Goal: Find specific page/section: Find specific page/section

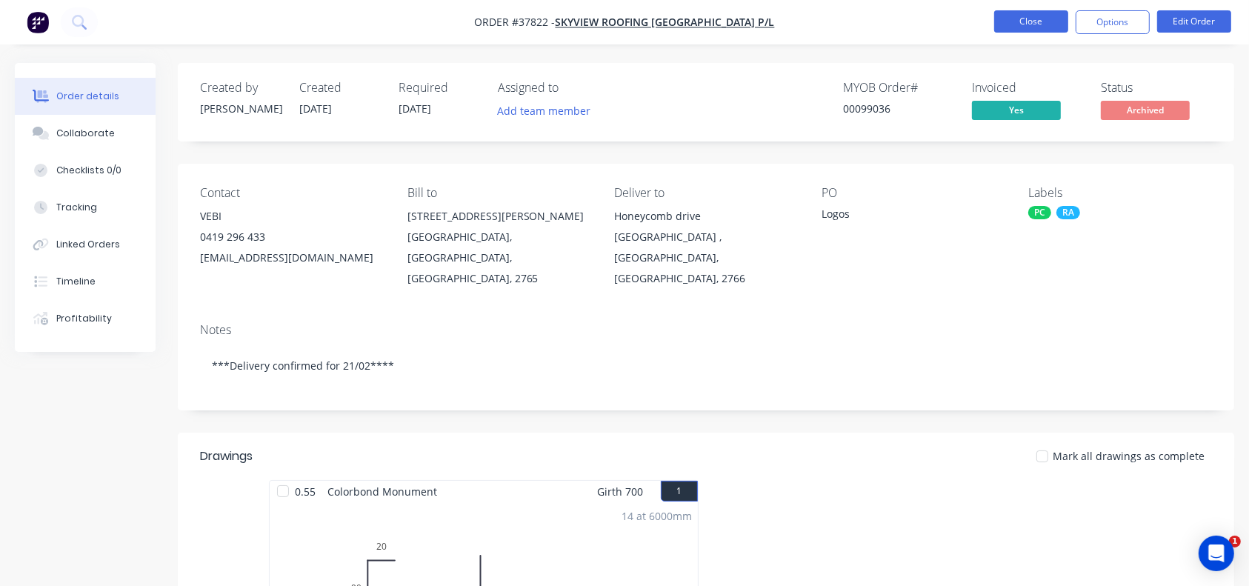
click at [1041, 19] on button "Close" at bounding box center [1031, 21] width 74 height 22
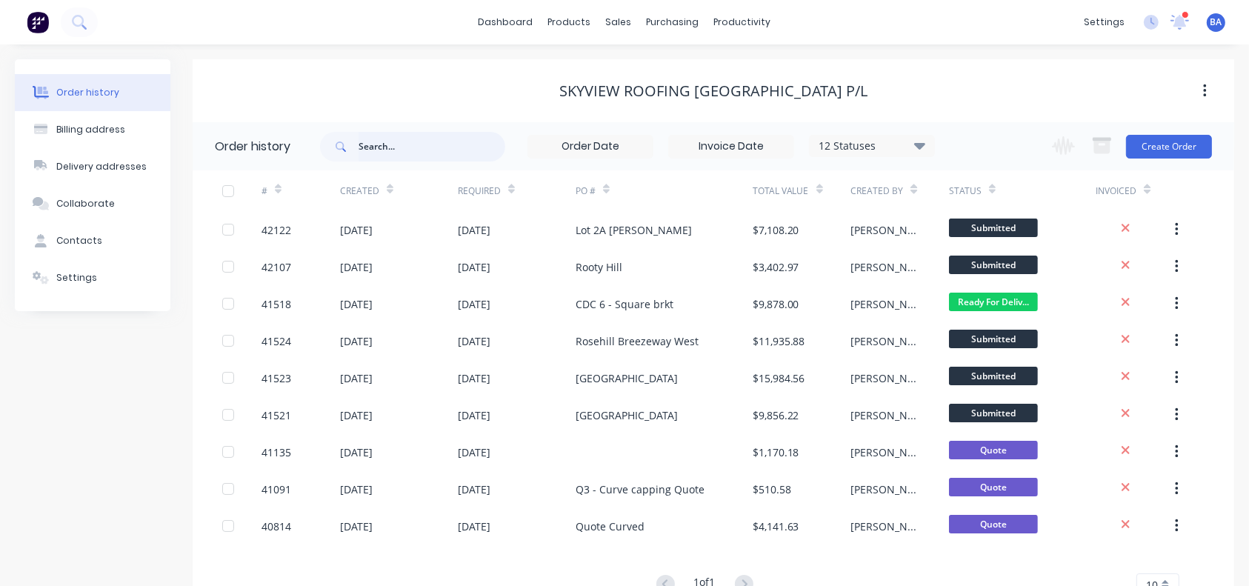
click at [435, 146] on input "text" at bounding box center [431, 147] width 147 height 30
click at [380, 195] on div "Created" at bounding box center [366, 191] width 53 height 26
click at [387, 195] on div at bounding box center [390, 189] width 7 height 22
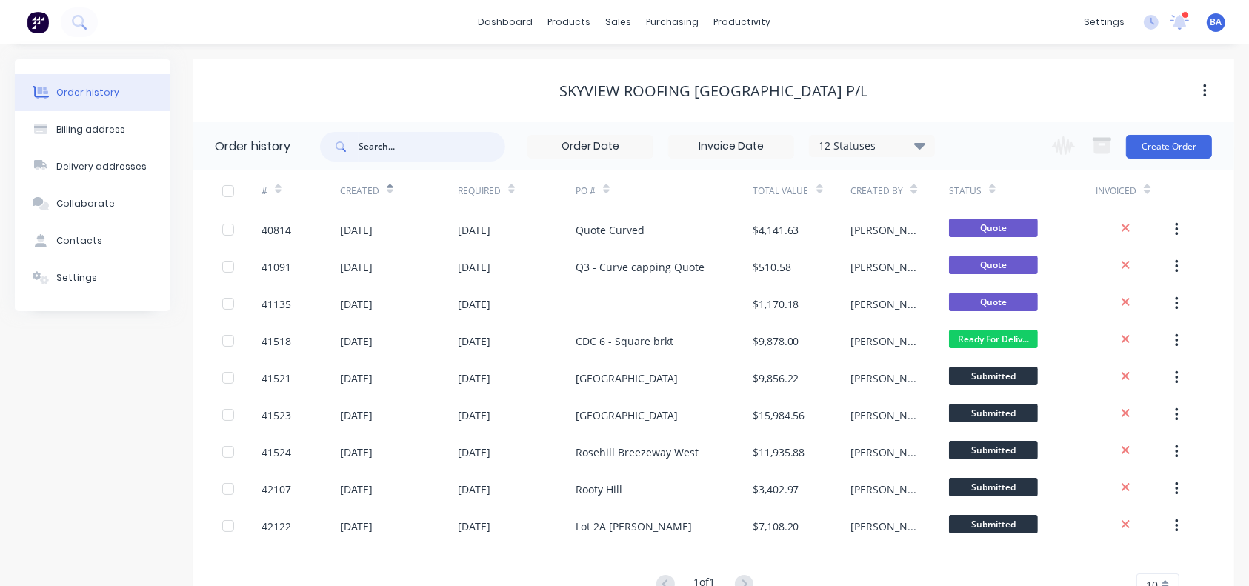
click at [387, 195] on div at bounding box center [390, 189] width 7 height 22
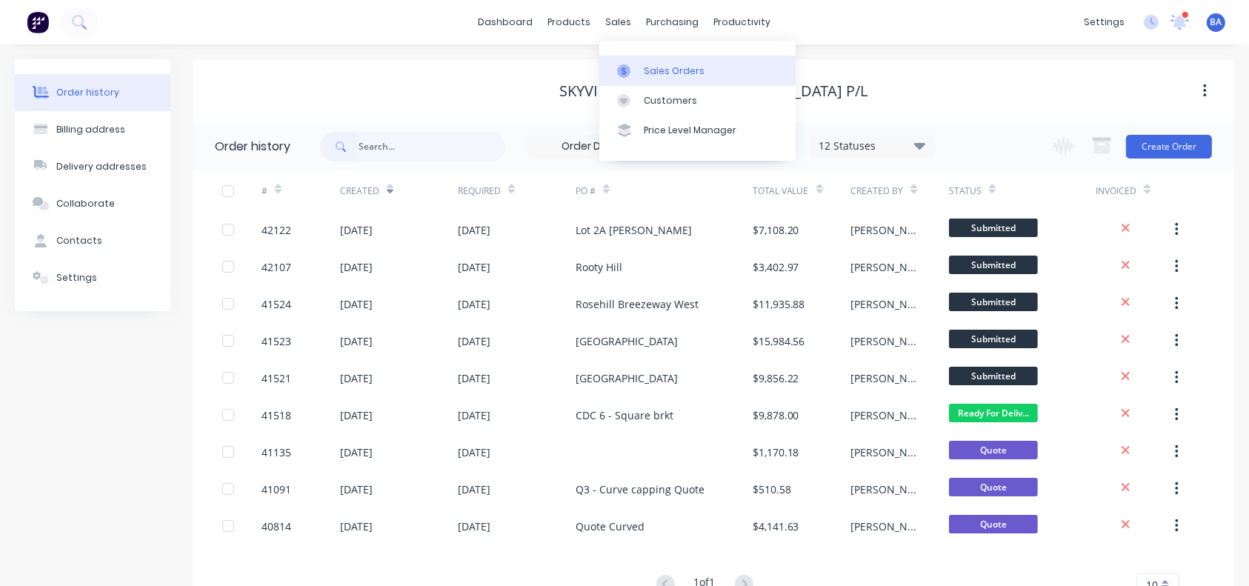
click at [668, 62] on link "Sales Orders" at bounding box center [697, 71] width 196 height 30
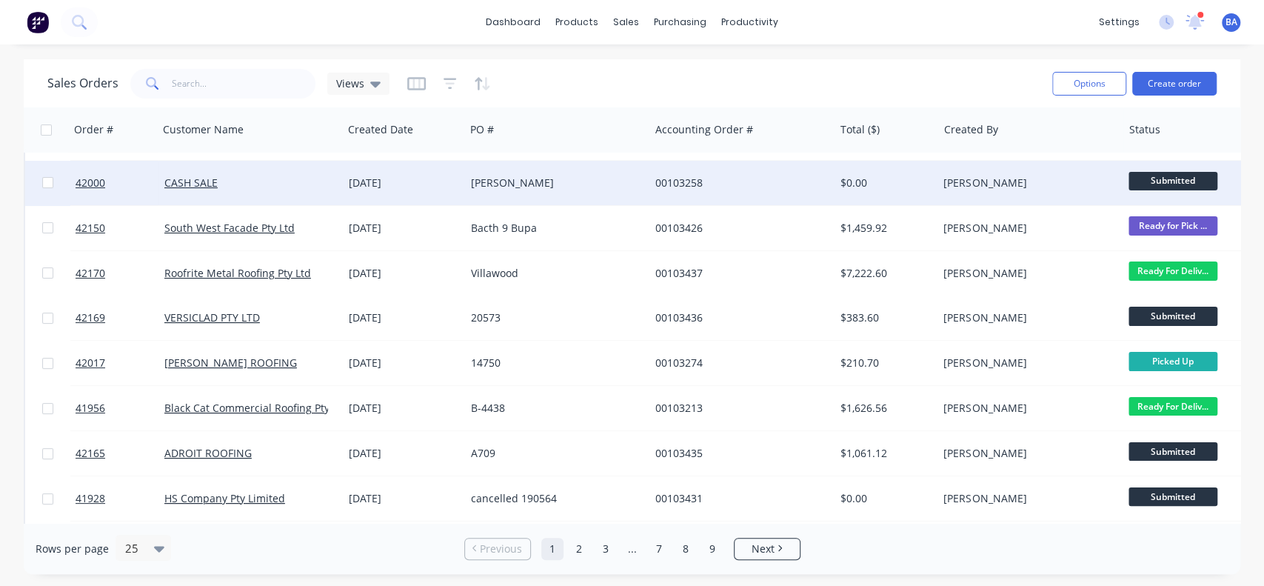
scroll to position [86, 0]
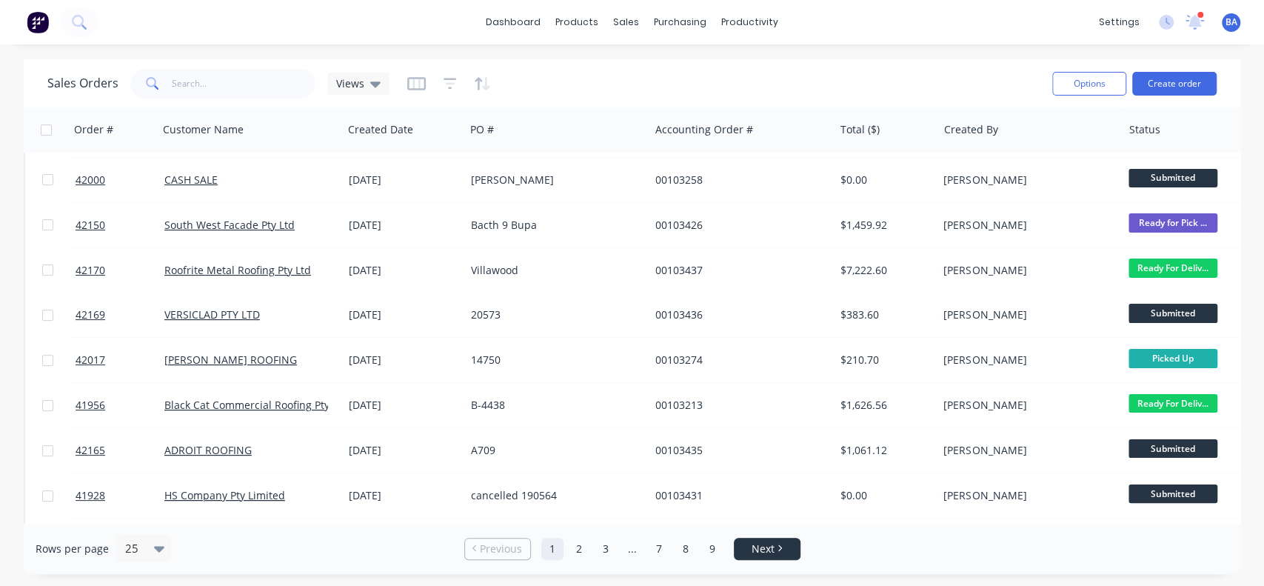
click at [771, 552] on span "Next" at bounding box center [763, 548] width 23 height 15
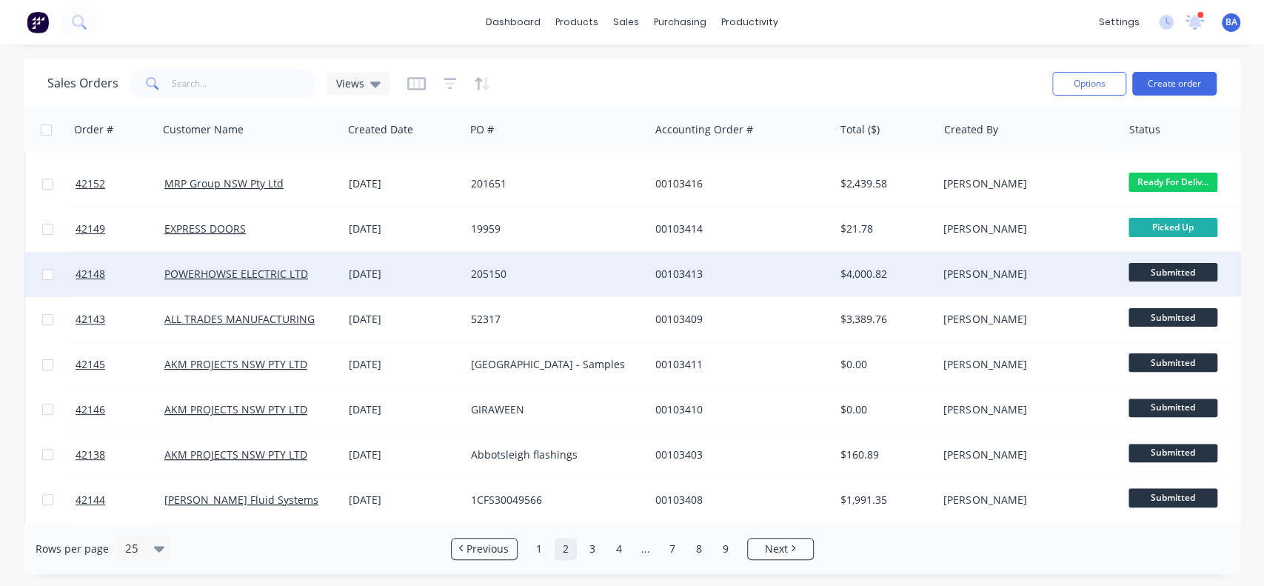
scroll to position [218, 0]
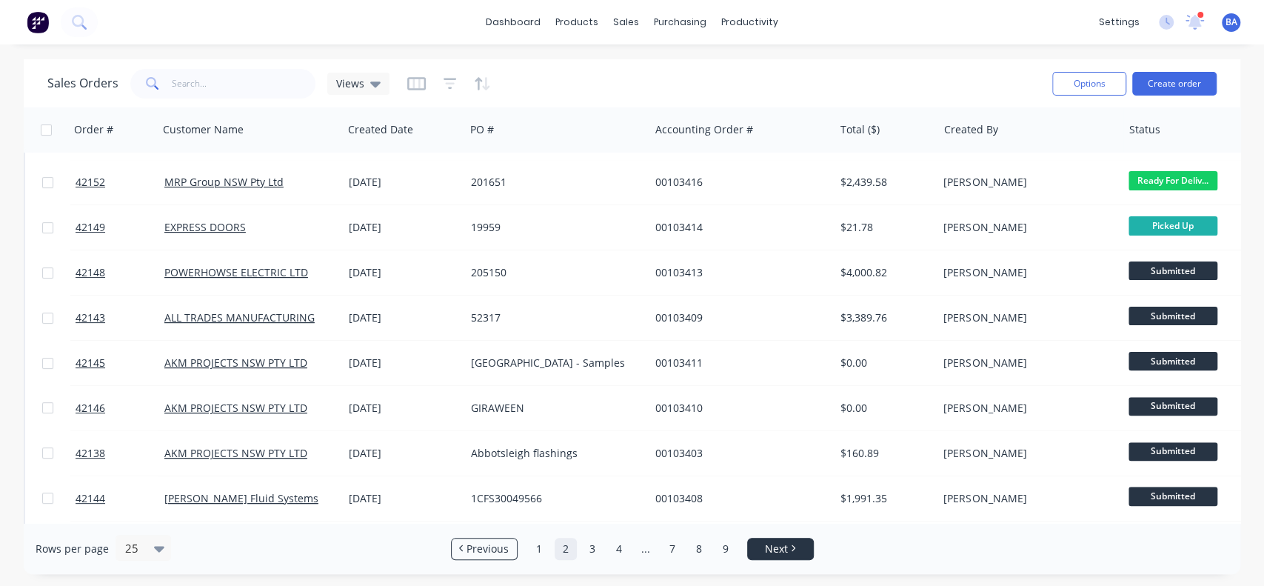
click at [763, 538] on li "Next" at bounding box center [780, 549] width 67 height 22
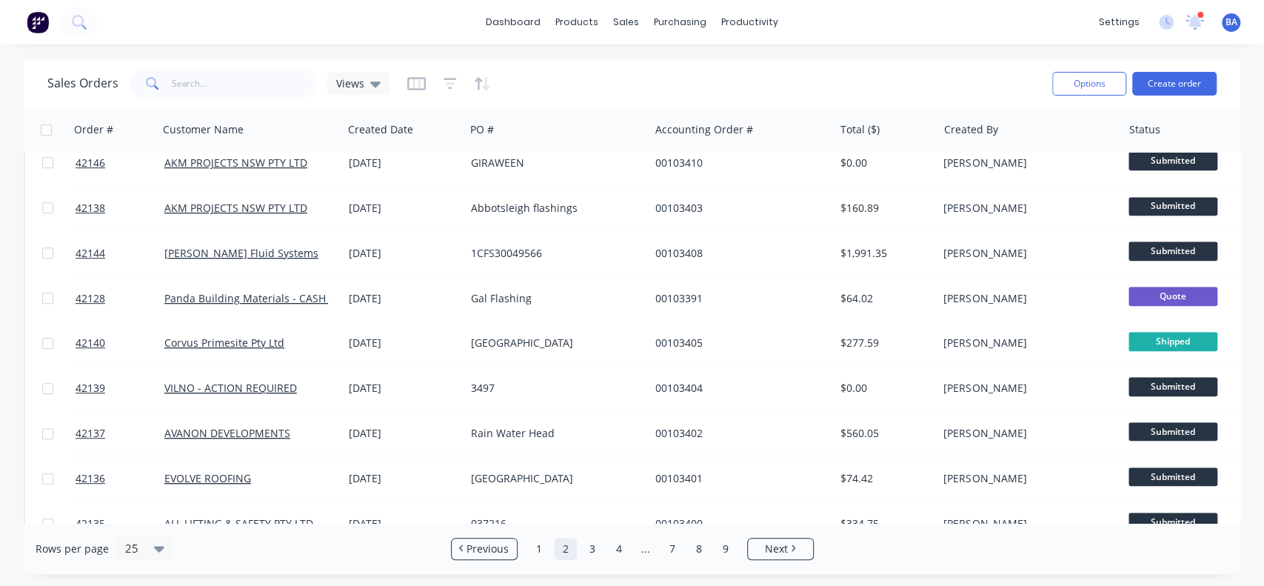
scroll to position [465, 0]
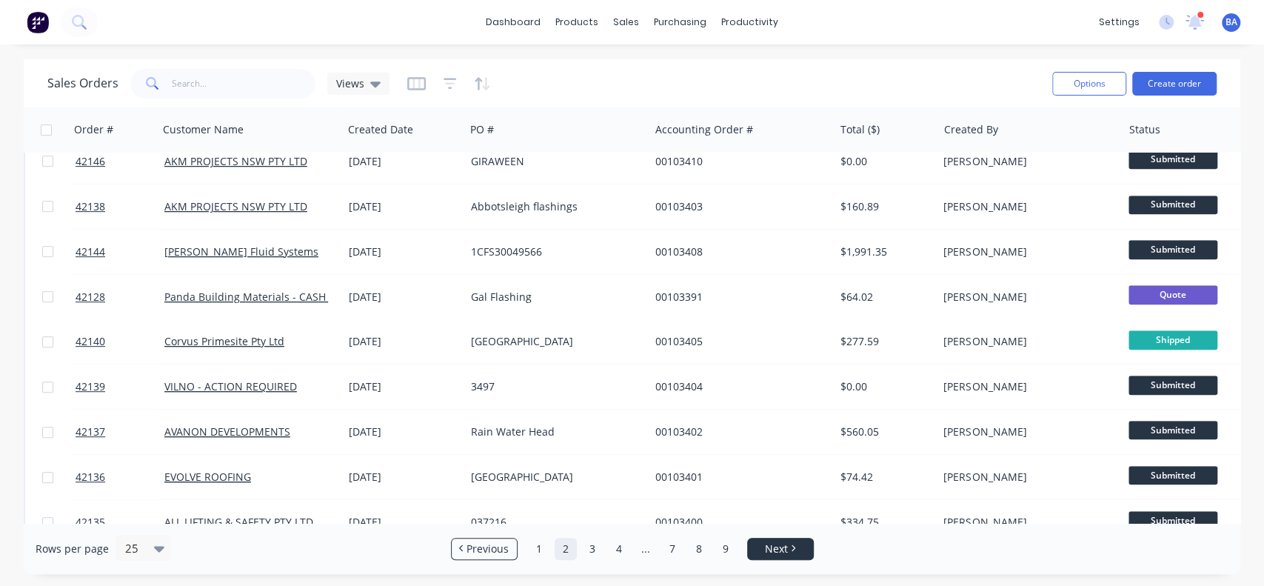
click at [801, 551] on link "Next" at bounding box center [780, 548] width 65 height 15
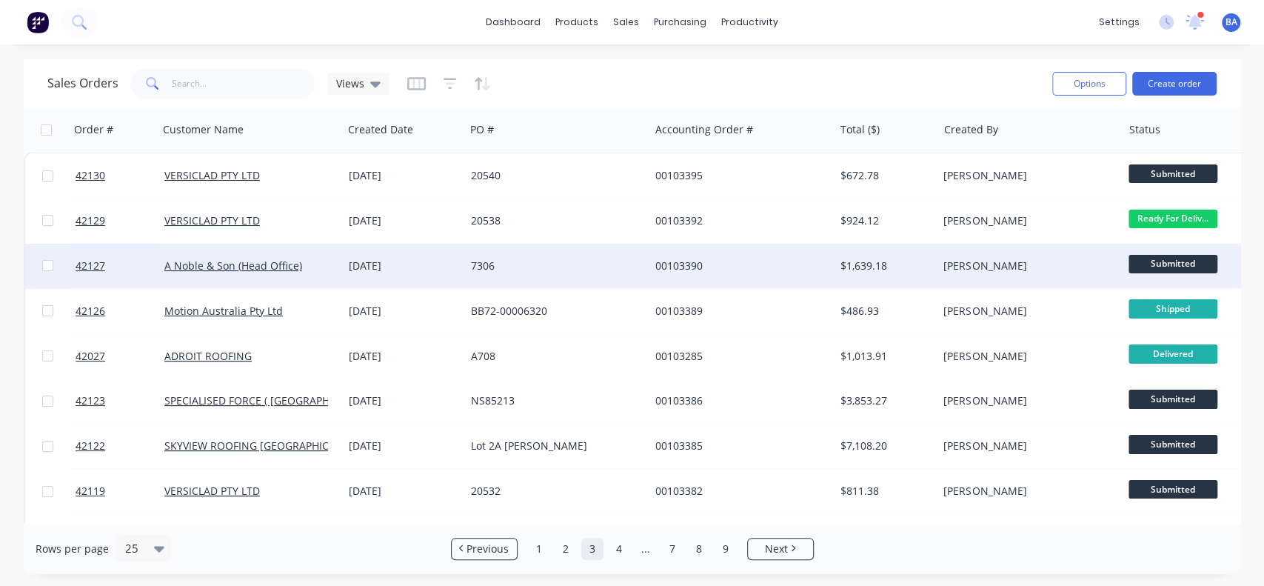
scroll to position [0, 0]
